Goal: Navigation & Orientation: Find specific page/section

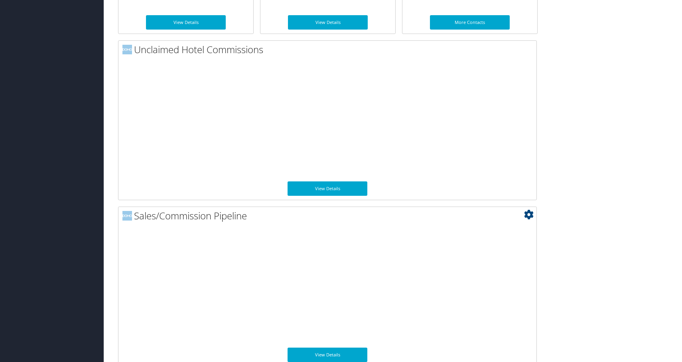
scroll to position [557, 0]
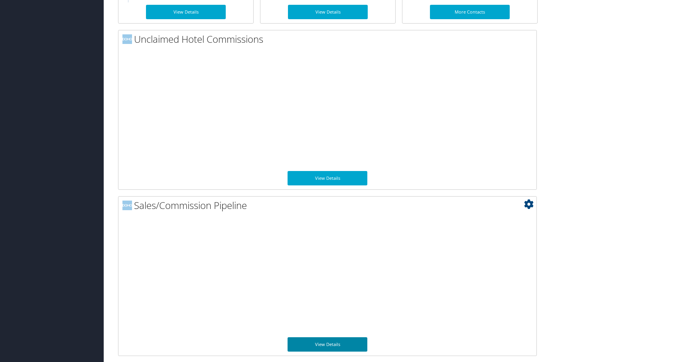
click at [329, 344] on link "View Details" at bounding box center [328, 344] width 80 height 14
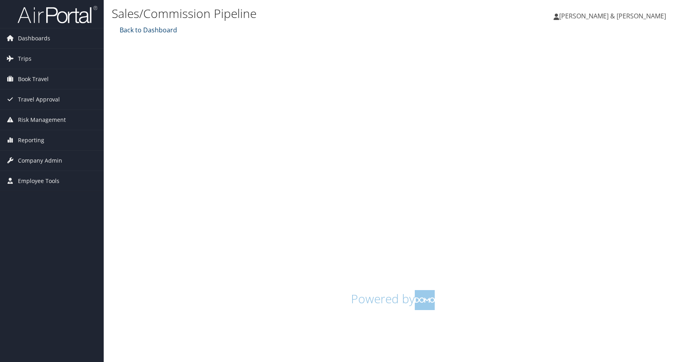
click at [123, 32] on link "Back to Dashboard" at bounding box center [147, 30] width 59 height 9
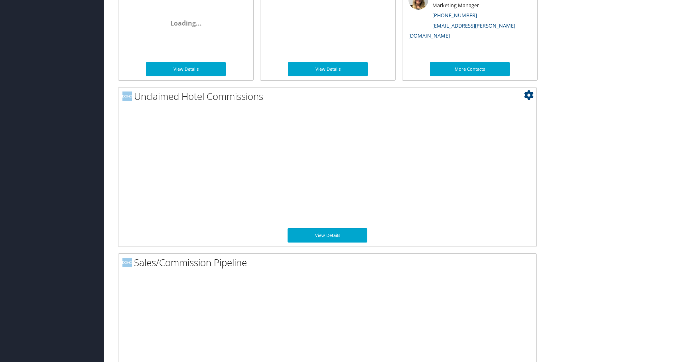
scroll to position [508, 0]
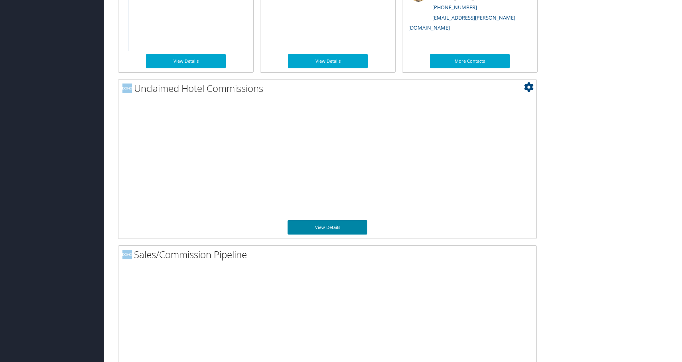
click at [322, 231] on link "View Details" at bounding box center [328, 227] width 80 height 14
